Goal: Information Seeking & Learning: Learn about a topic

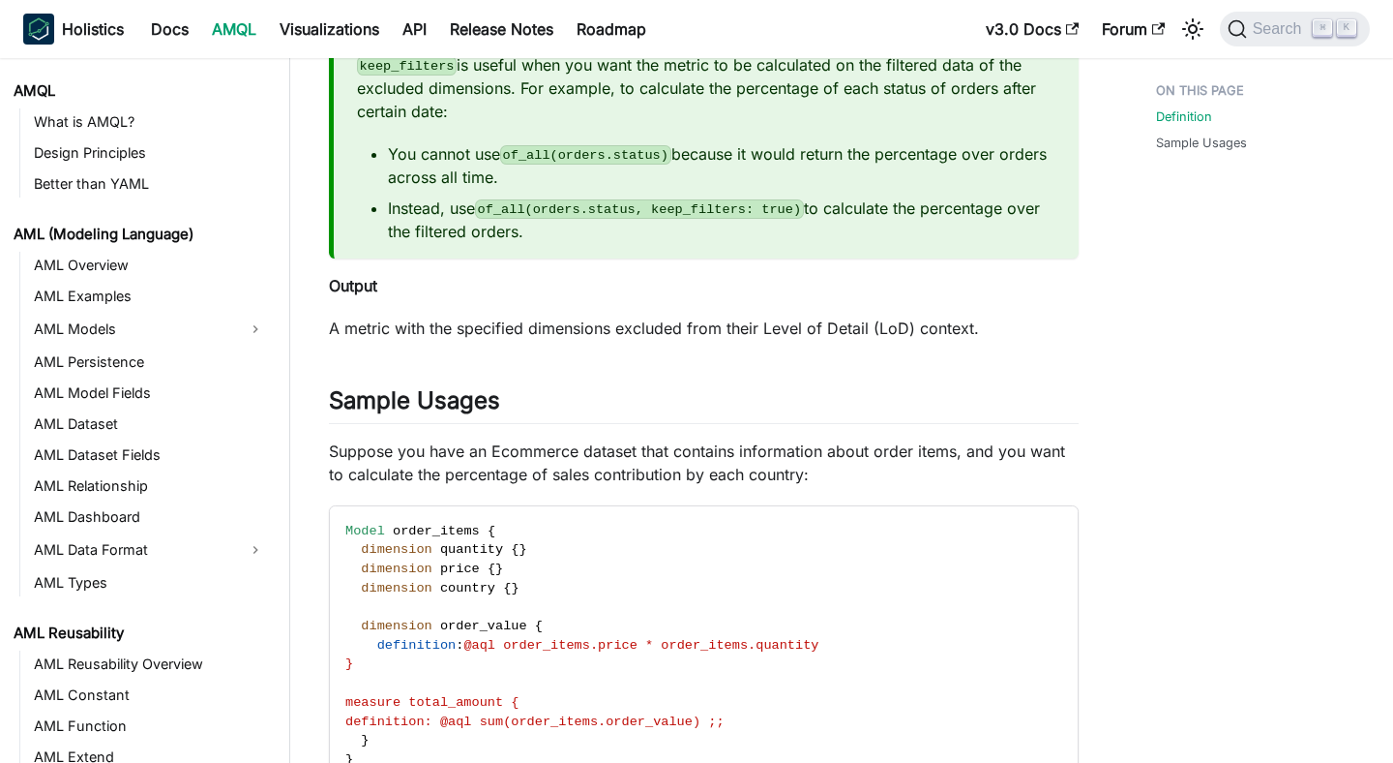
scroll to position [1174, 0]
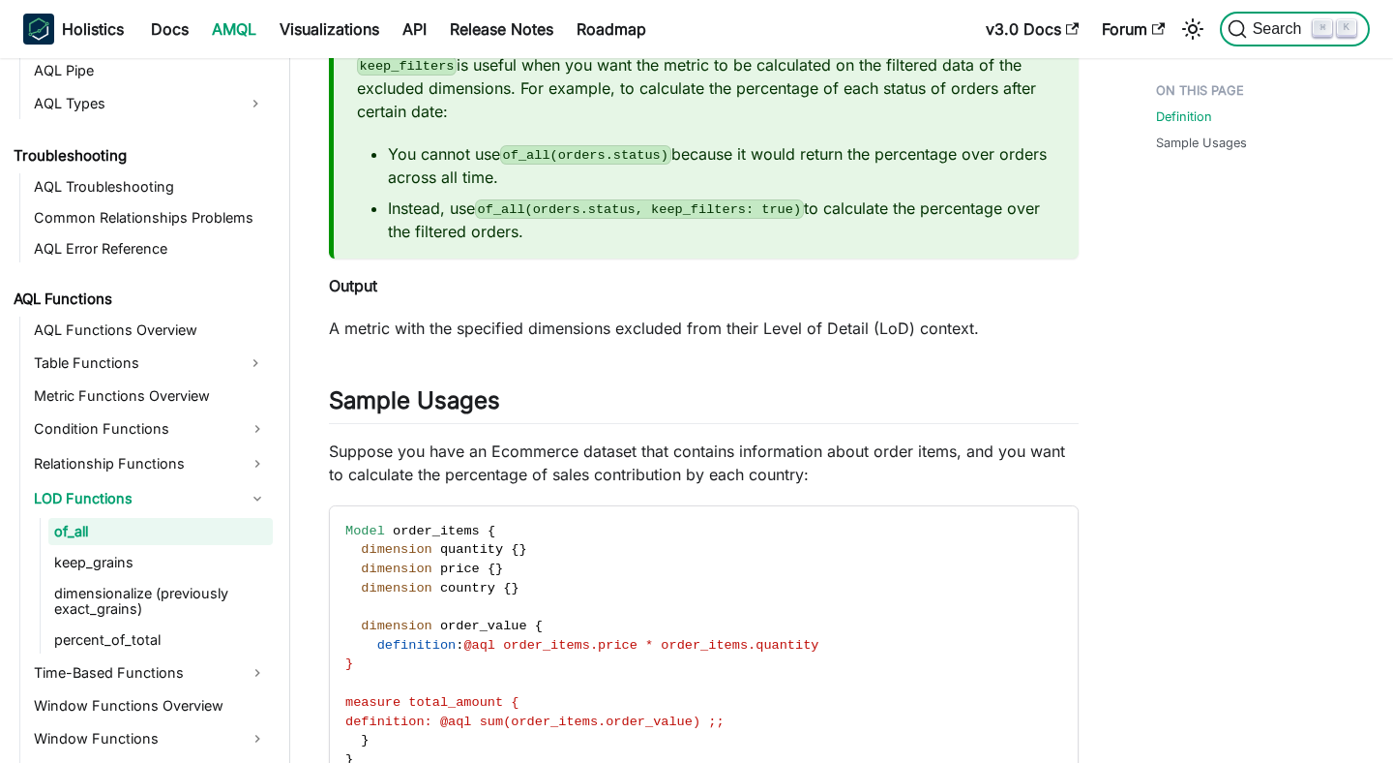
click at [1281, 26] on span "Search" at bounding box center [1280, 28] width 67 height 17
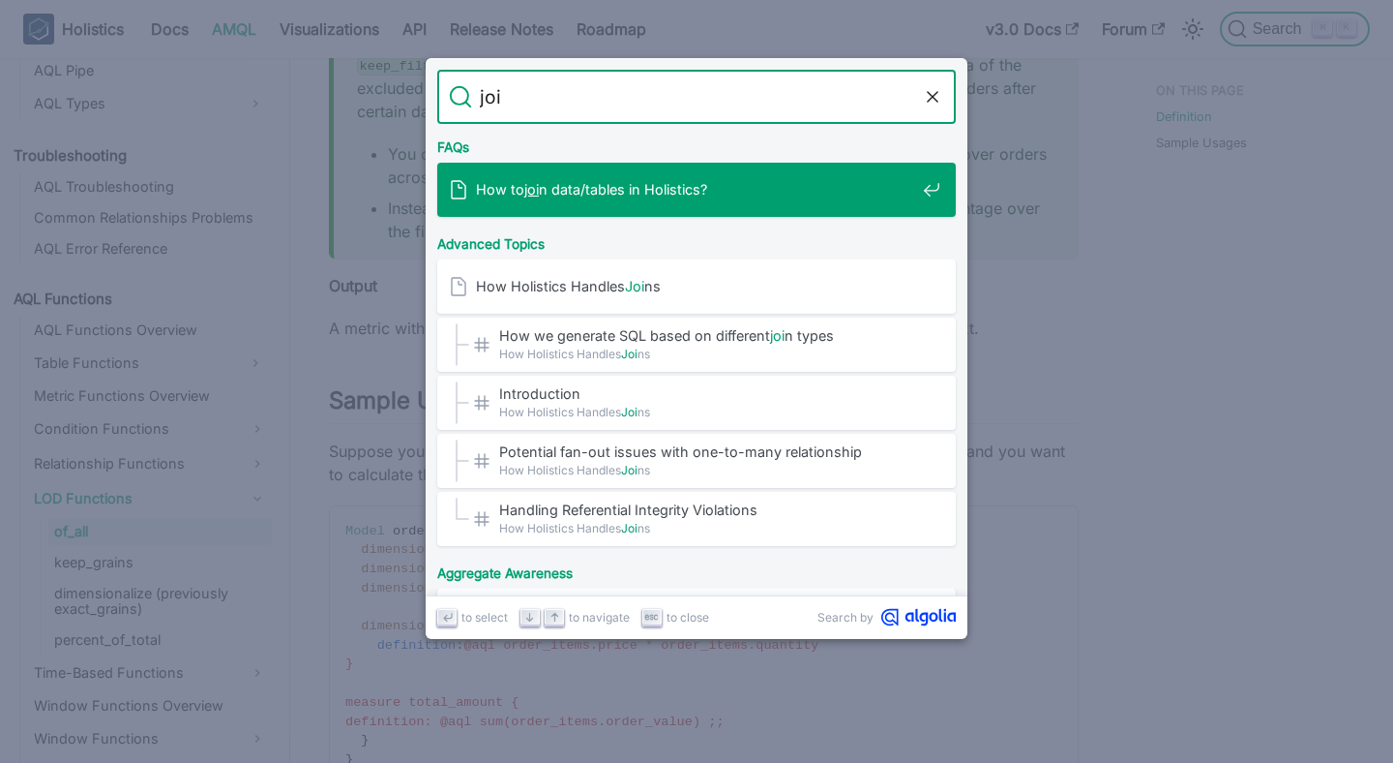
type input "join"
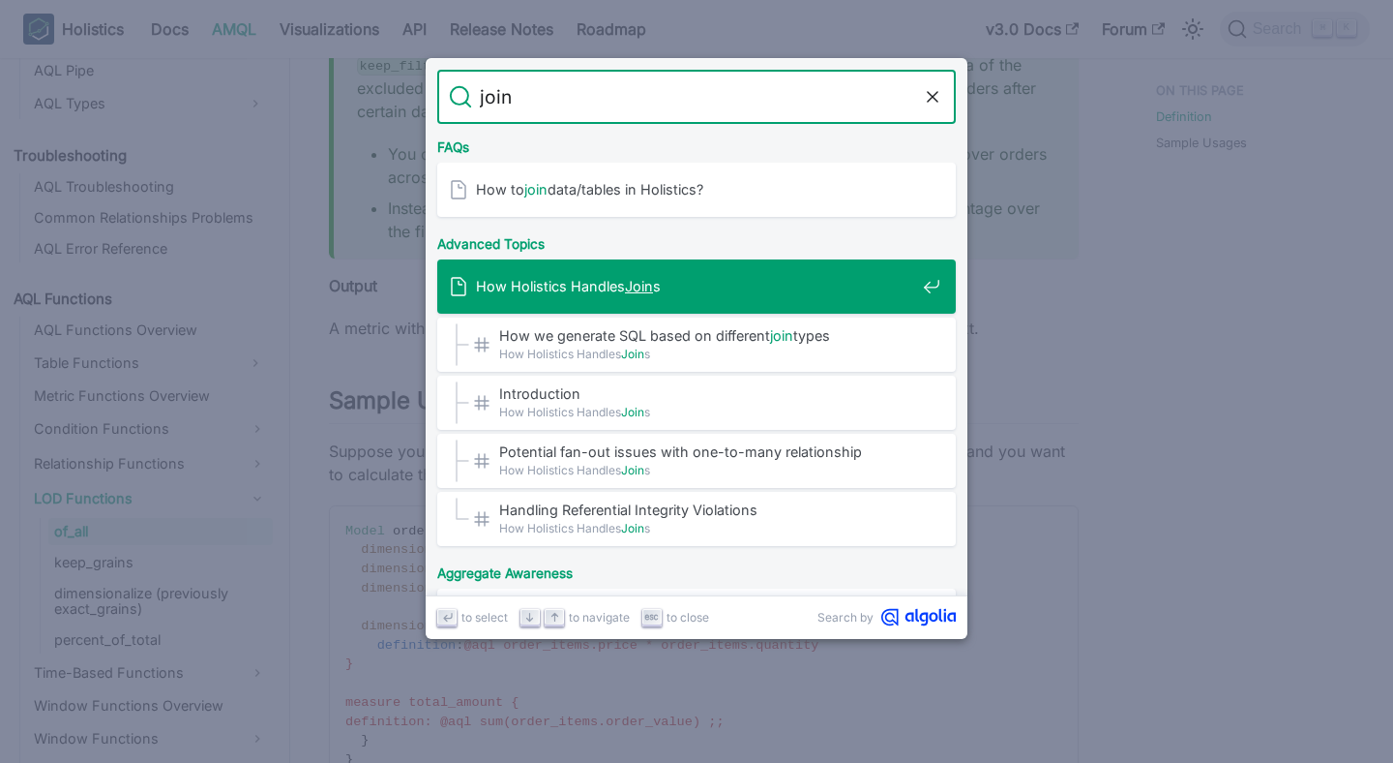
click at [694, 285] on span "How Holistics Handles Join s" at bounding box center [695, 286] width 439 height 18
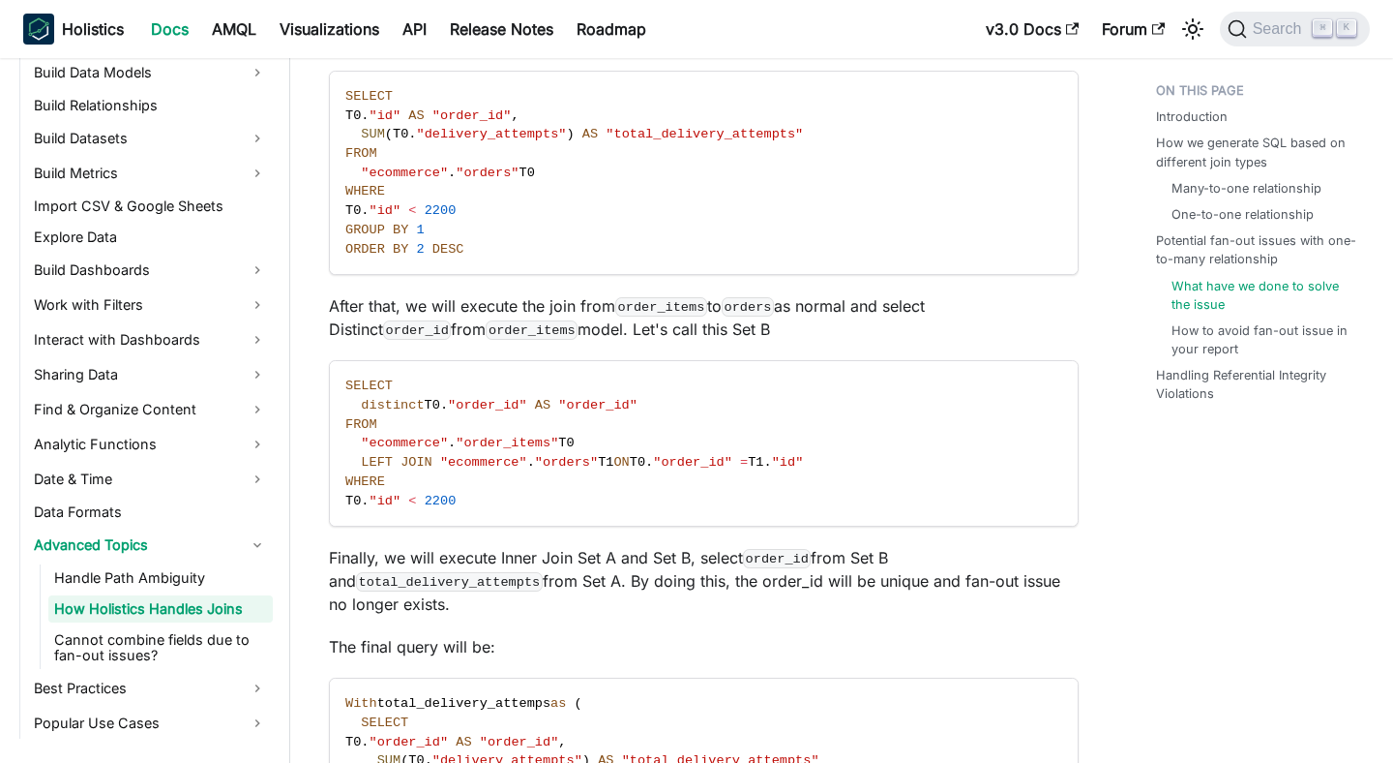
scroll to position [5129, 0]
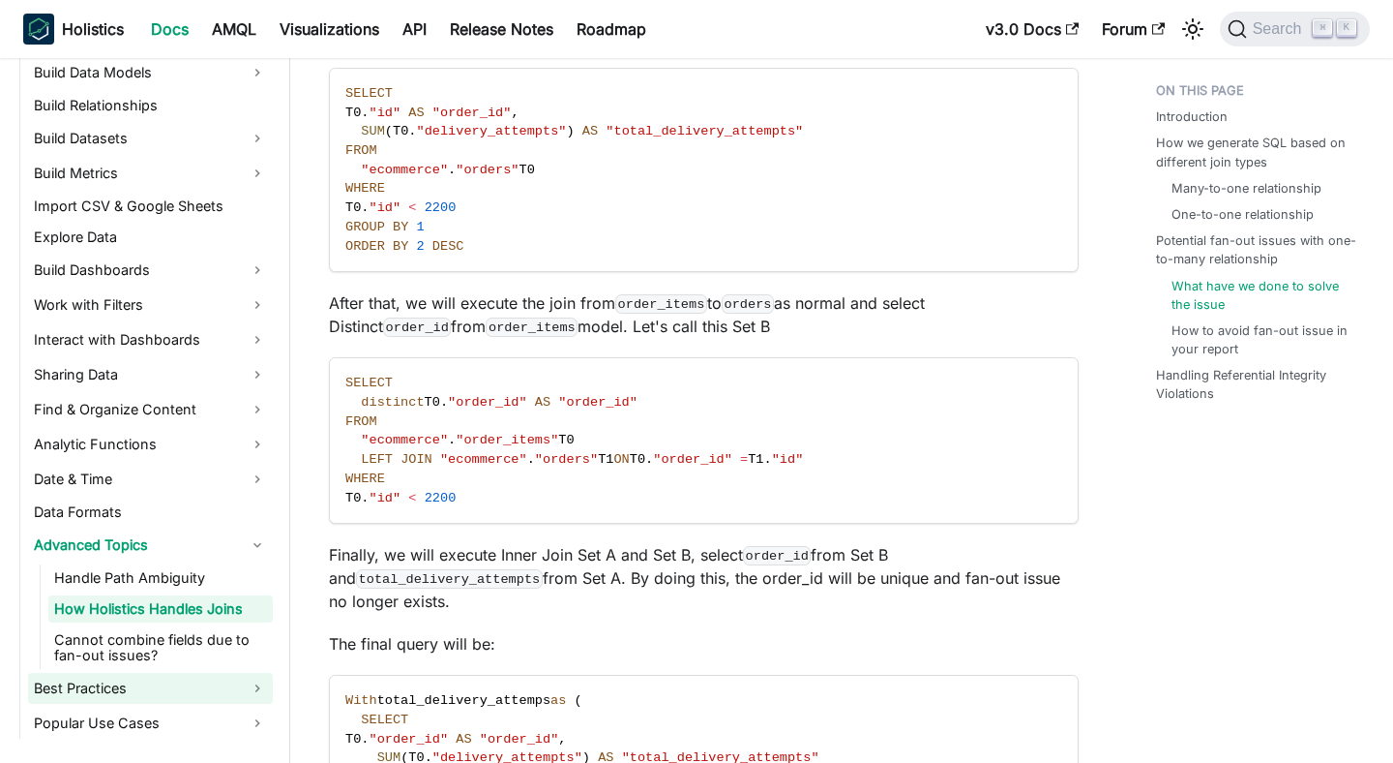
click at [236, 689] on link "Best Practices" at bounding box center [150, 688] width 245 height 31
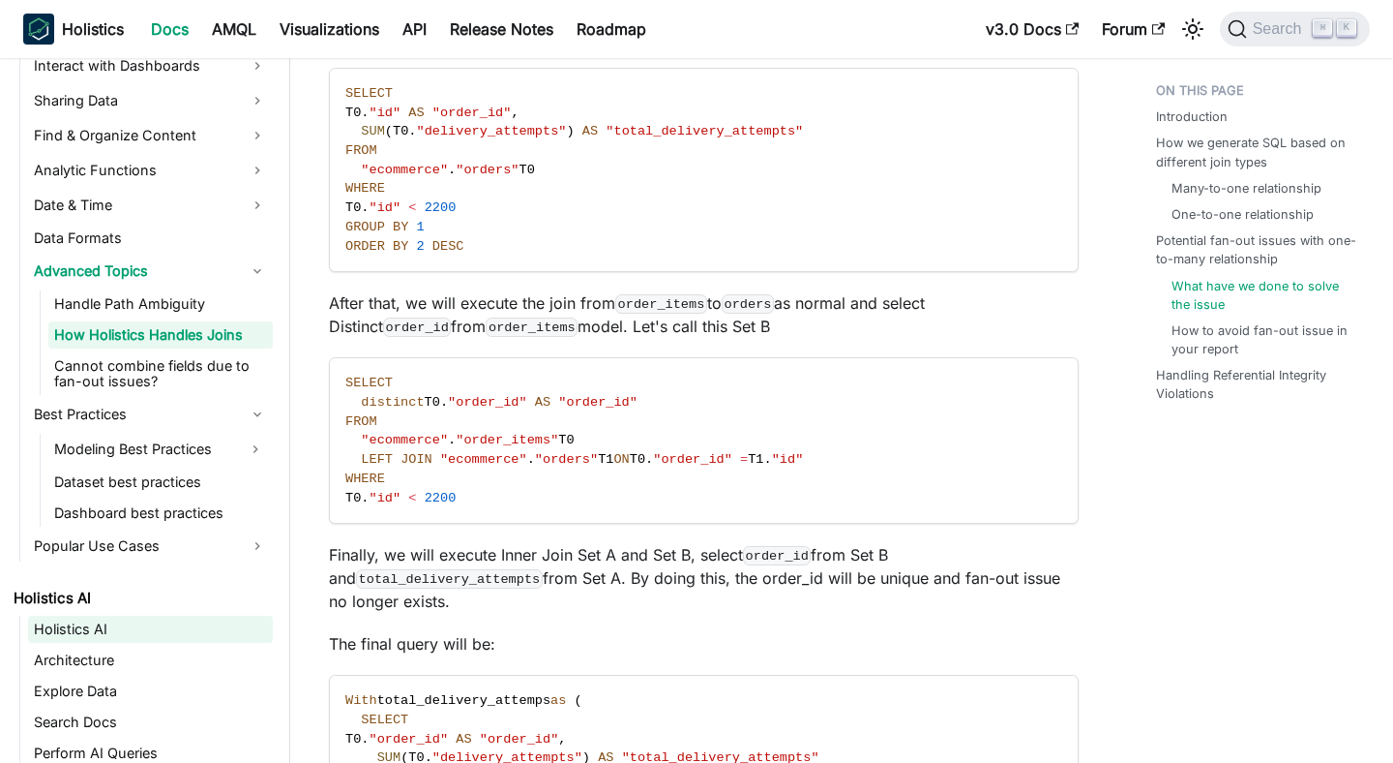
scroll to position [685, 0]
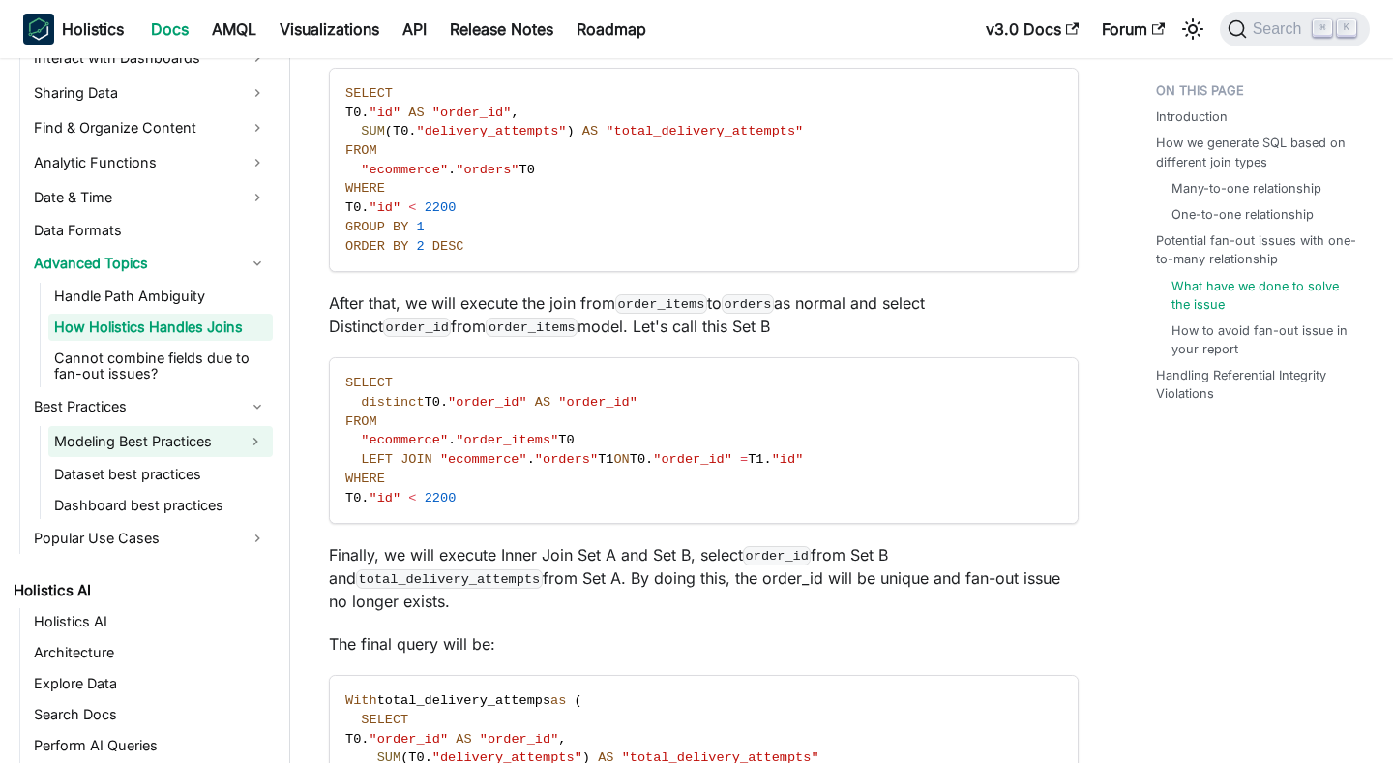
click at [216, 436] on link "Modeling Best Practices" at bounding box center [143, 441] width 190 height 31
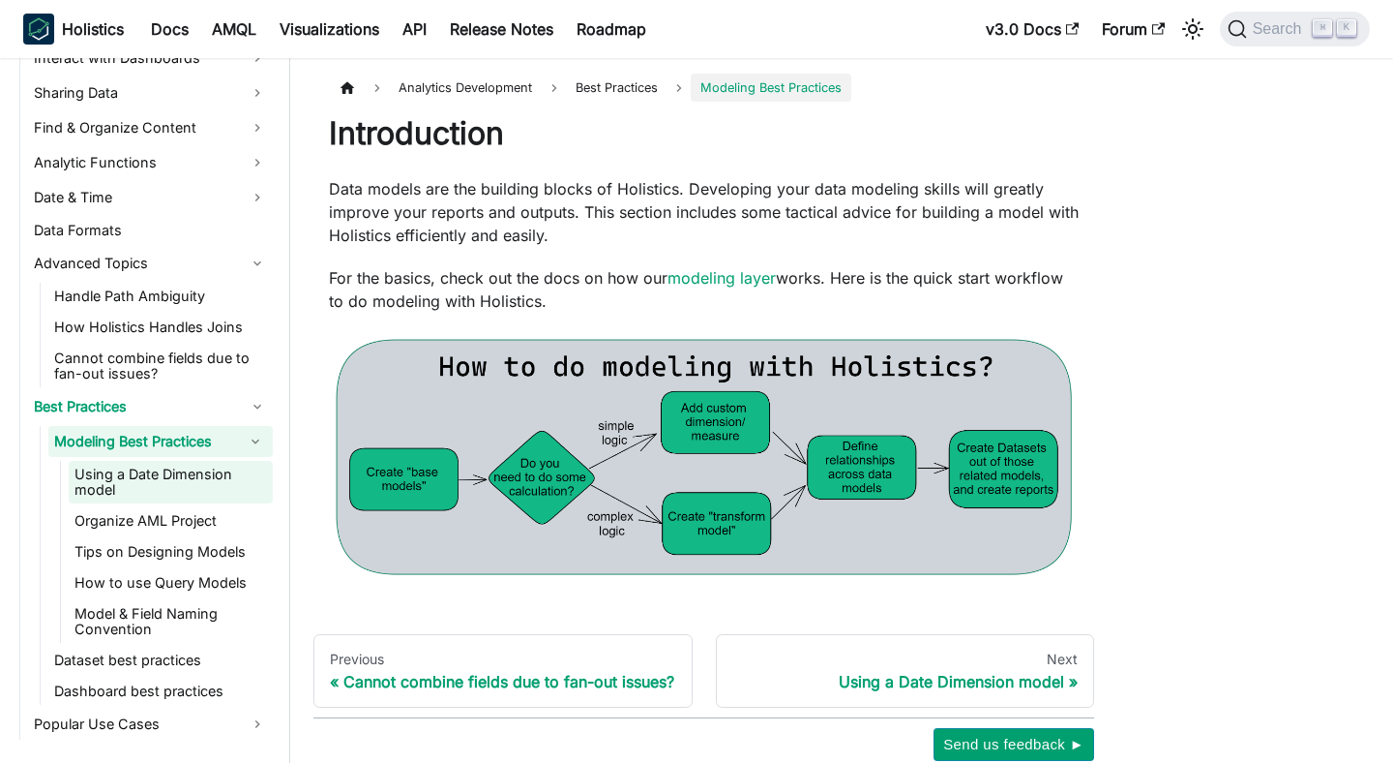
click at [228, 476] on link "Using a Date Dimension model" at bounding box center [171, 482] width 204 height 43
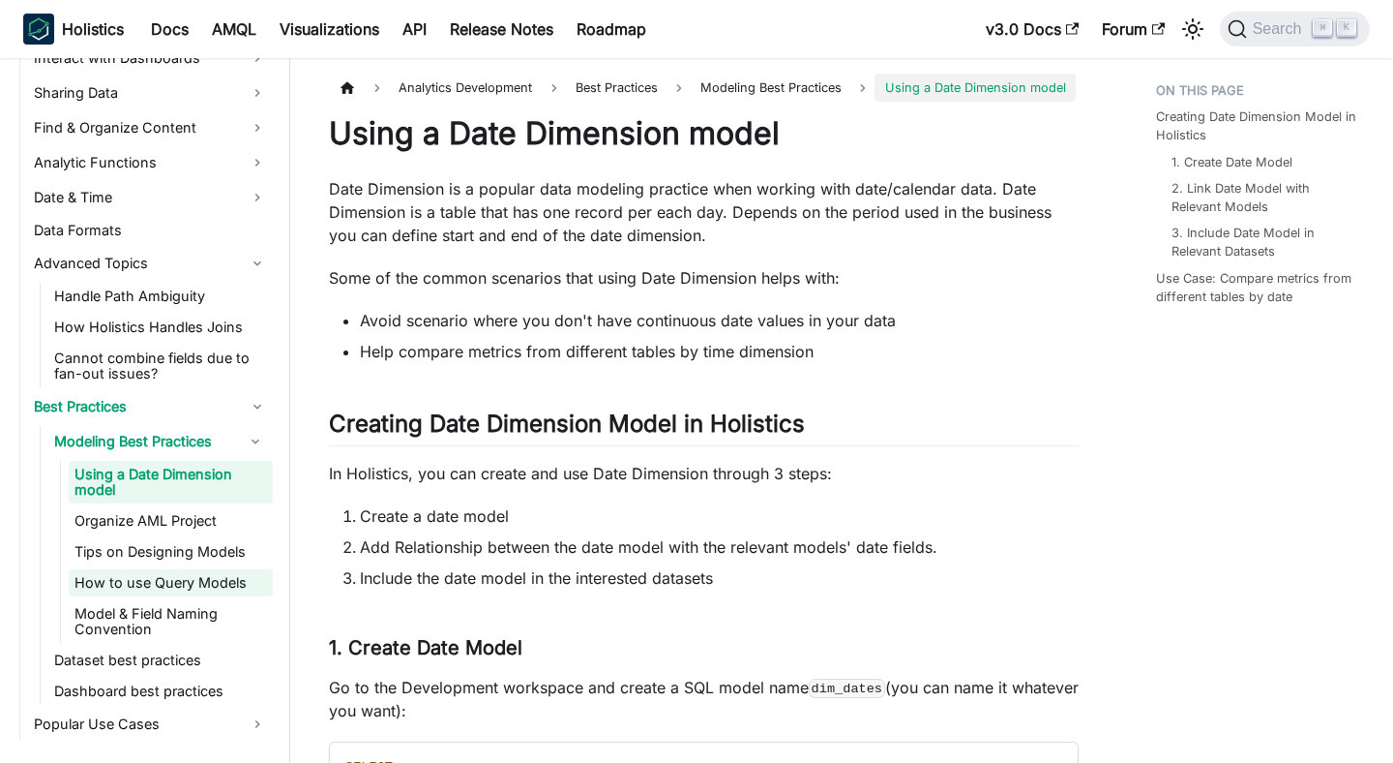
scroll to position [816, 0]
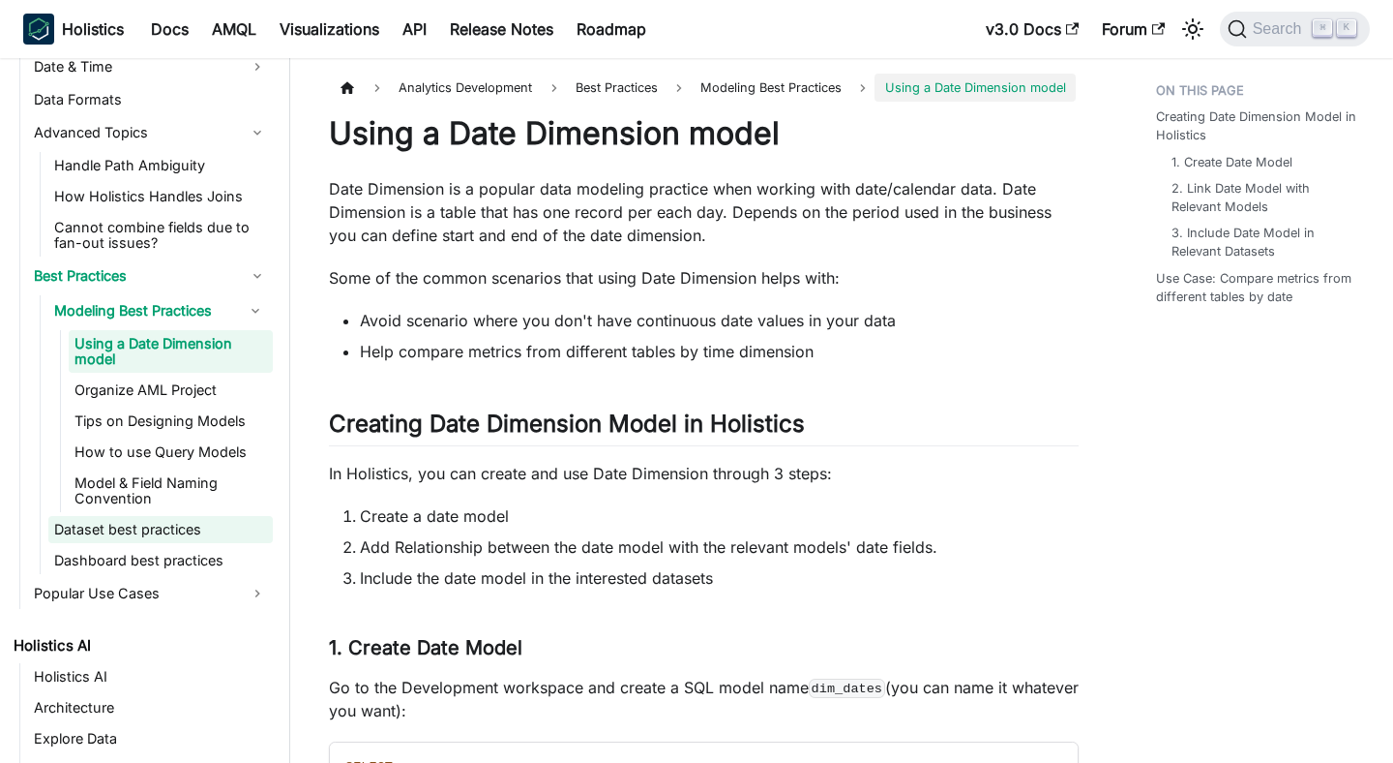
click at [187, 516] on link "Dataset best practices" at bounding box center [160, 529] width 225 height 27
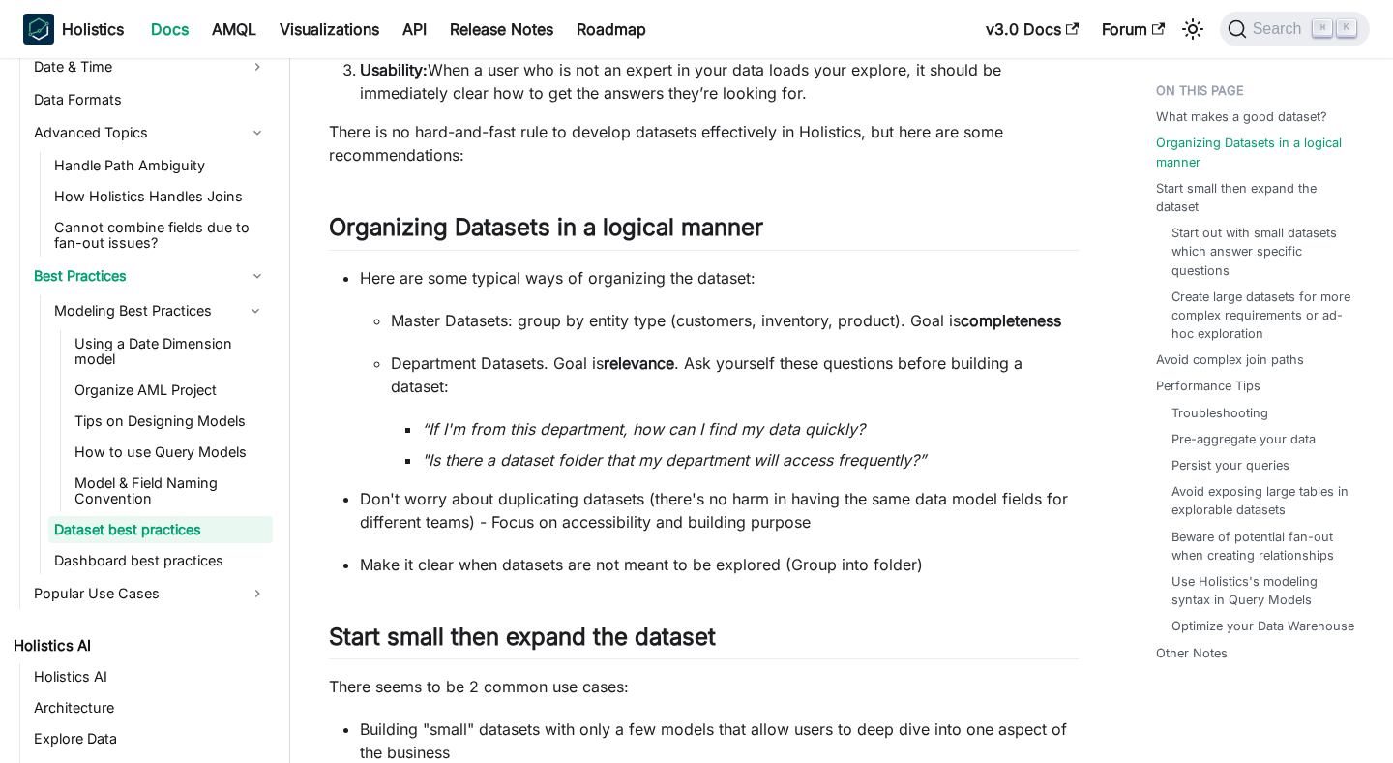
scroll to position [528, 0]
click at [177, 584] on link "Popular Use Cases" at bounding box center [150, 593] width 245 height 31
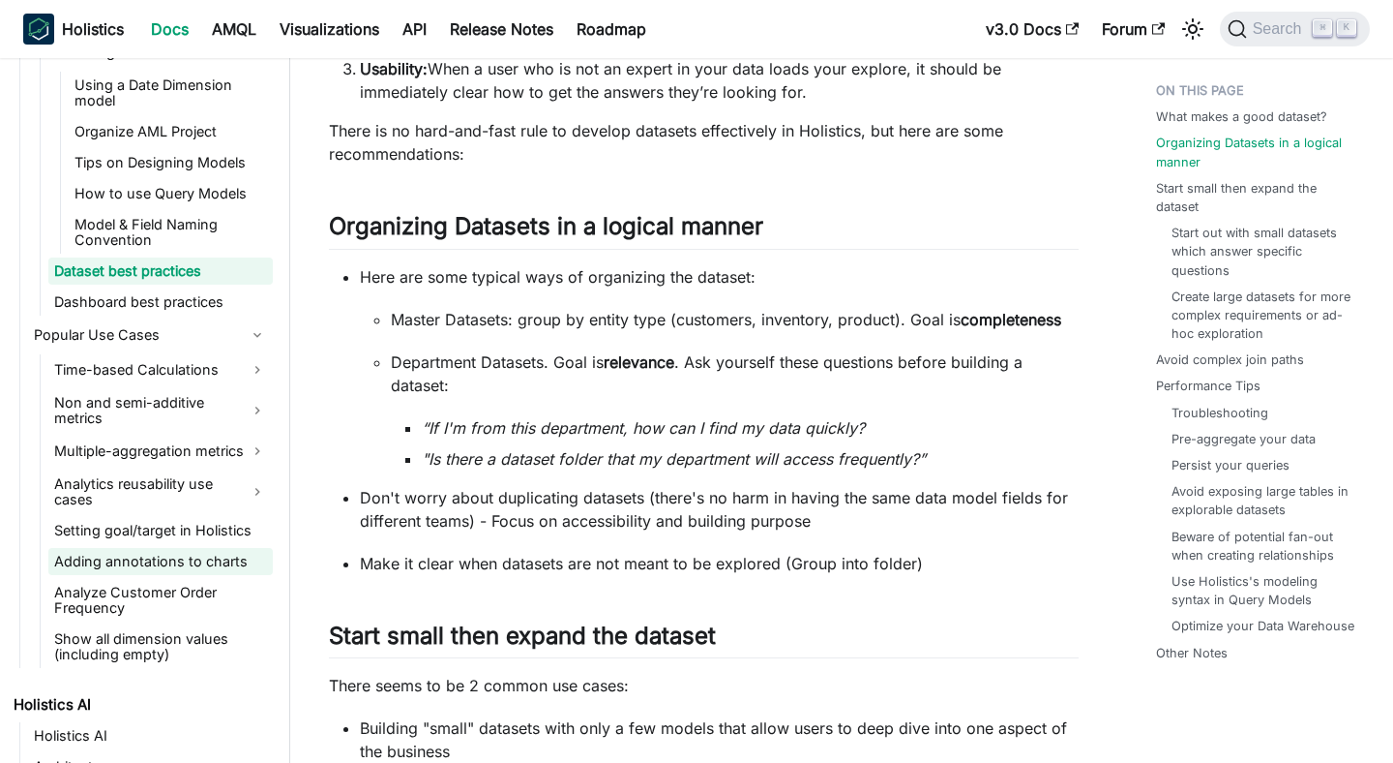
scroll to position [1079, 0]
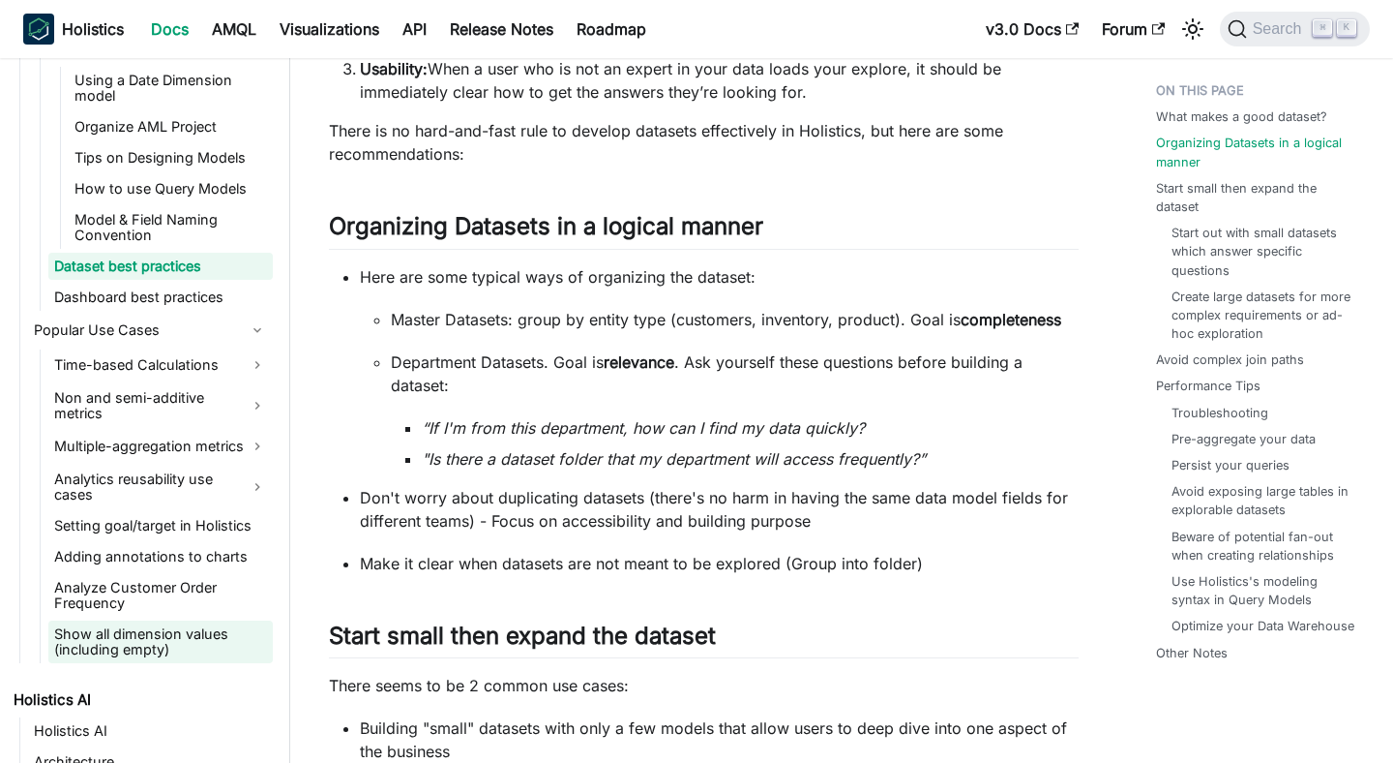
click at [230, 620] on link "Show all dimension values (including empty)" at bounding box center [160, 641] width 225 height 43
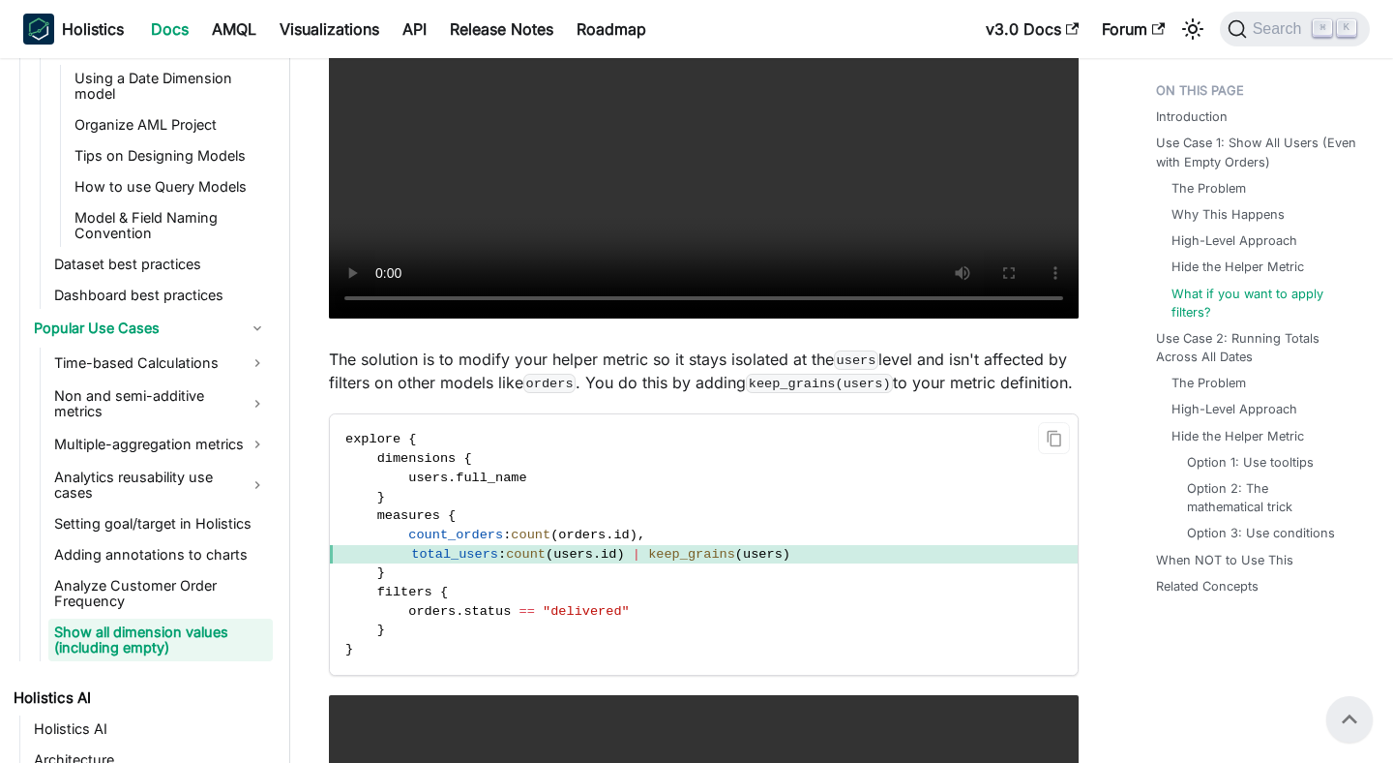
scroll to position [4307, 0]
